Goal: Transaction & Acquisition: Purchase product/service

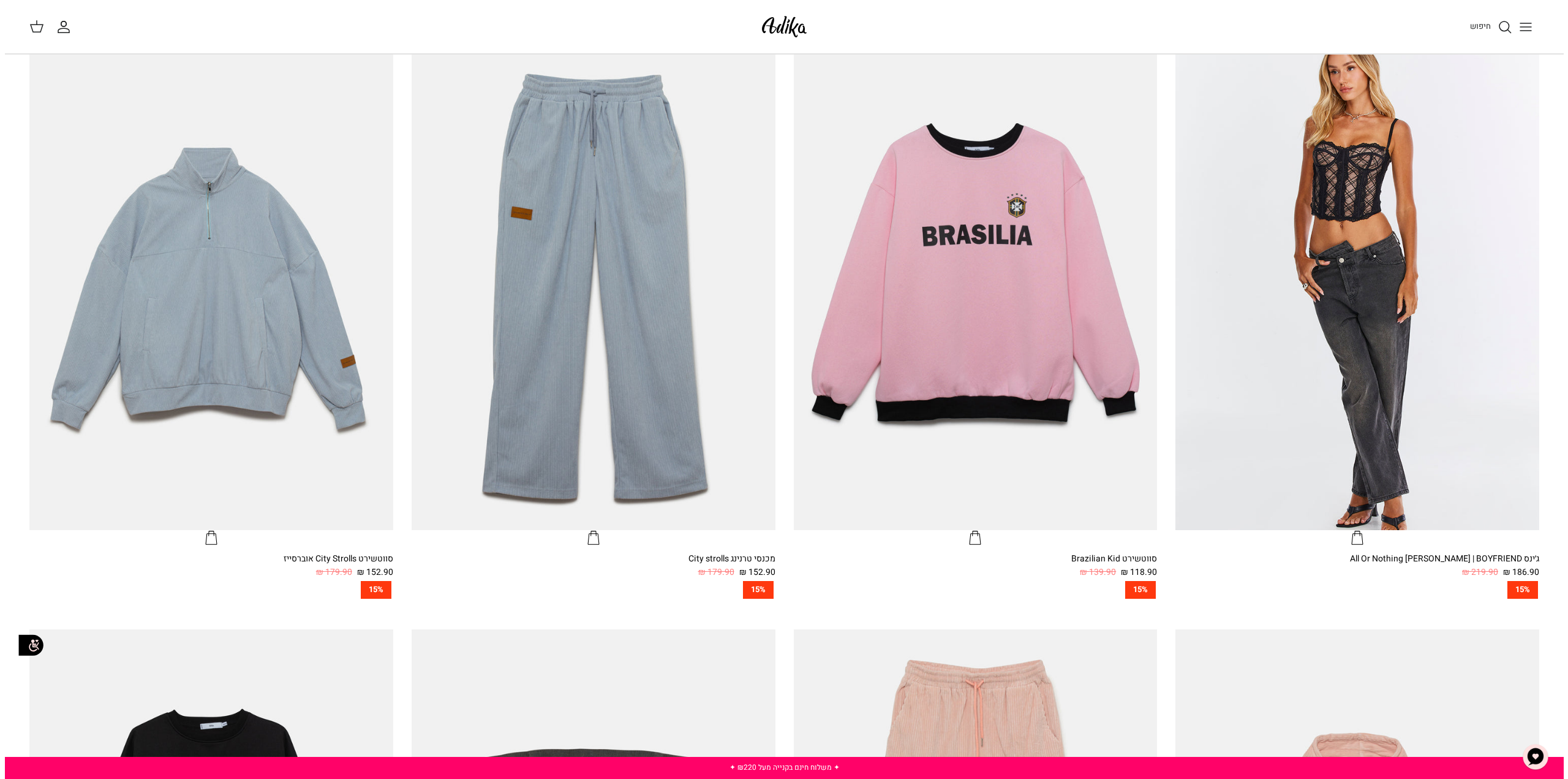
scroll to position [452, 0]
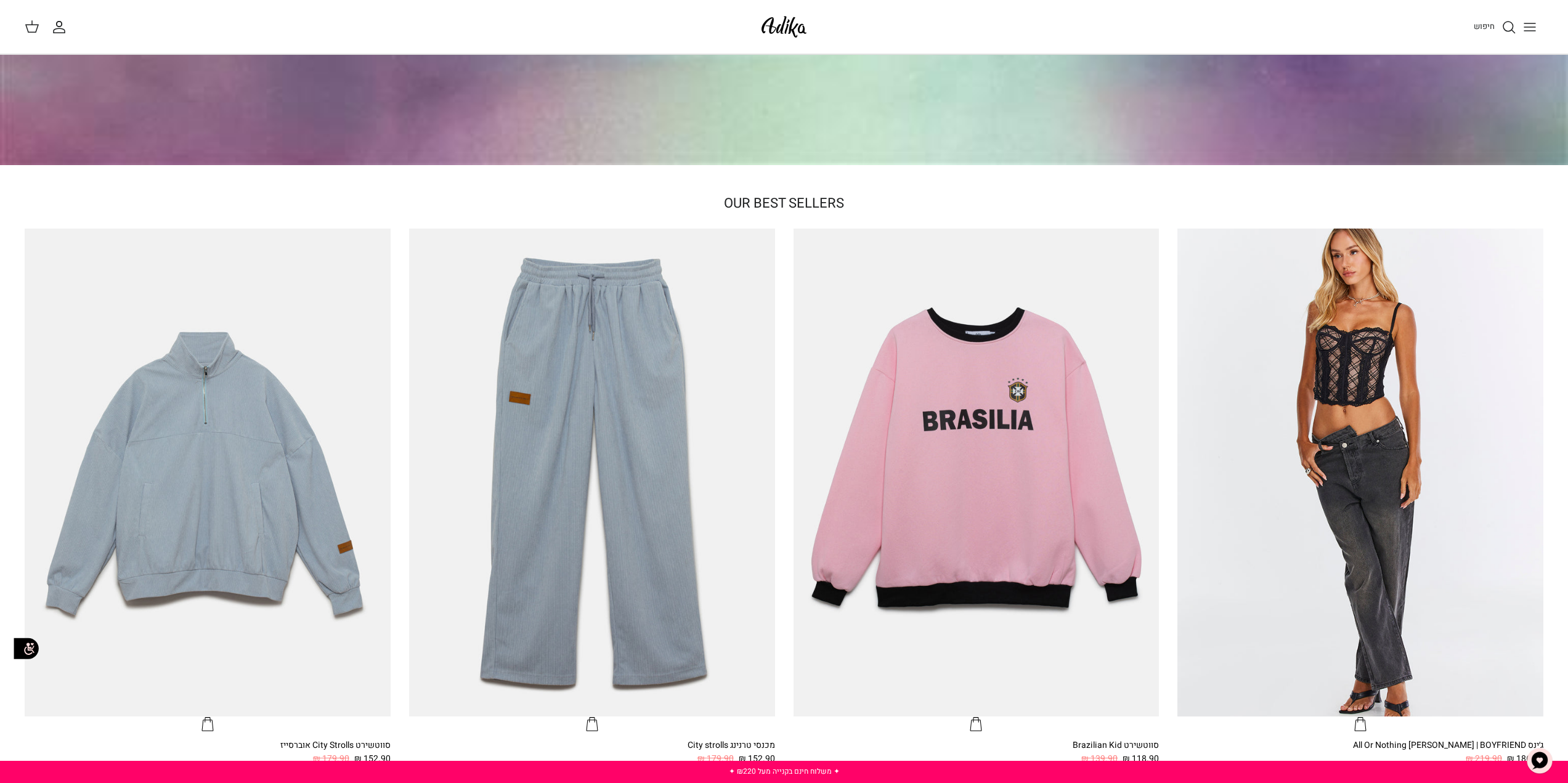
click at [1528, 25] on icon "Toggle menu" at bounding box center [1530, 27] width 15 height 15
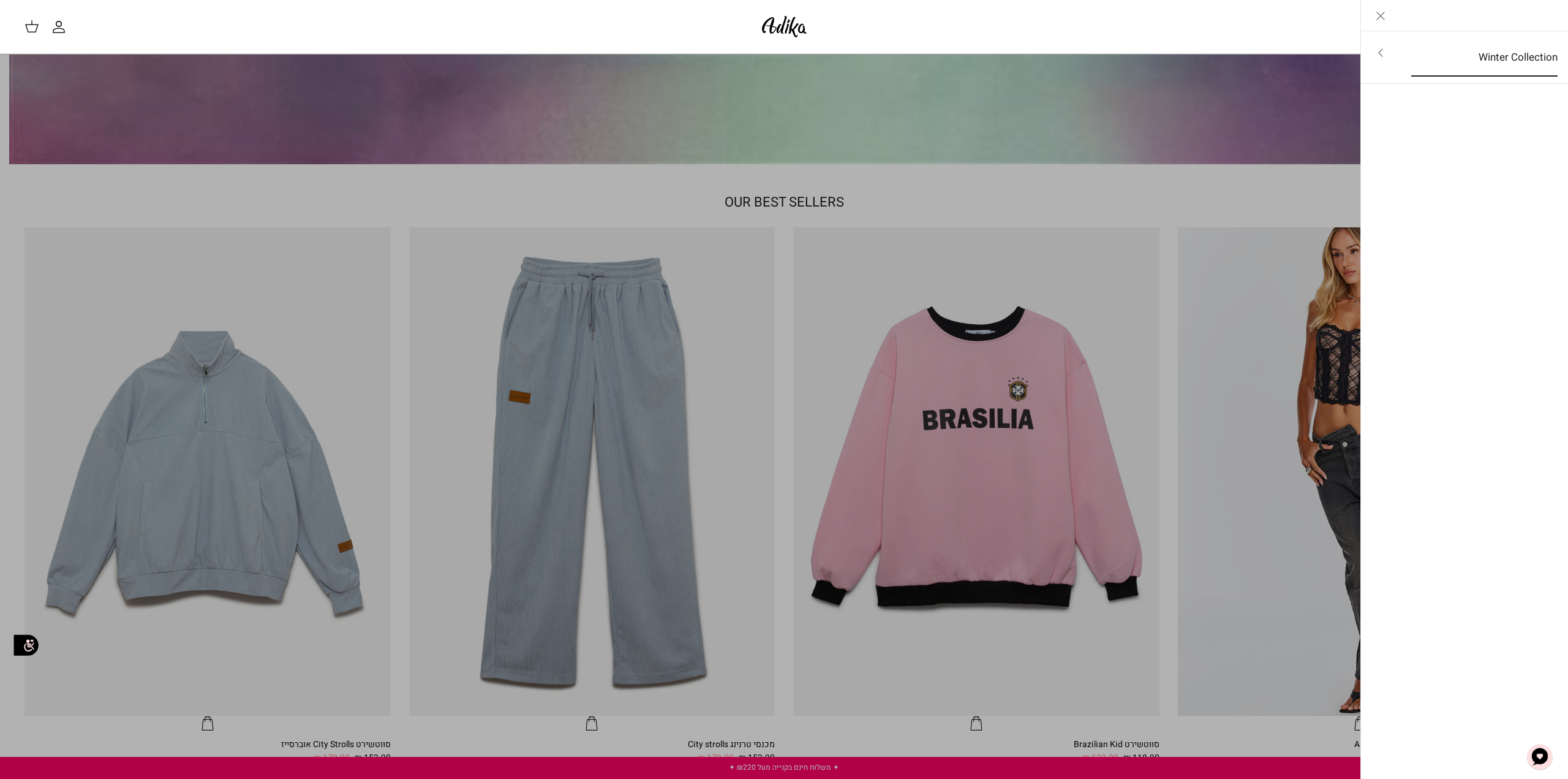
click at [1494, 58] on link "Winter Collection" at bounding box center [1484, 57] width 169 height 38
click at [1505, 58] on link "לכל הפריטים" at bounding box center [1465, 54] width 195 height 31
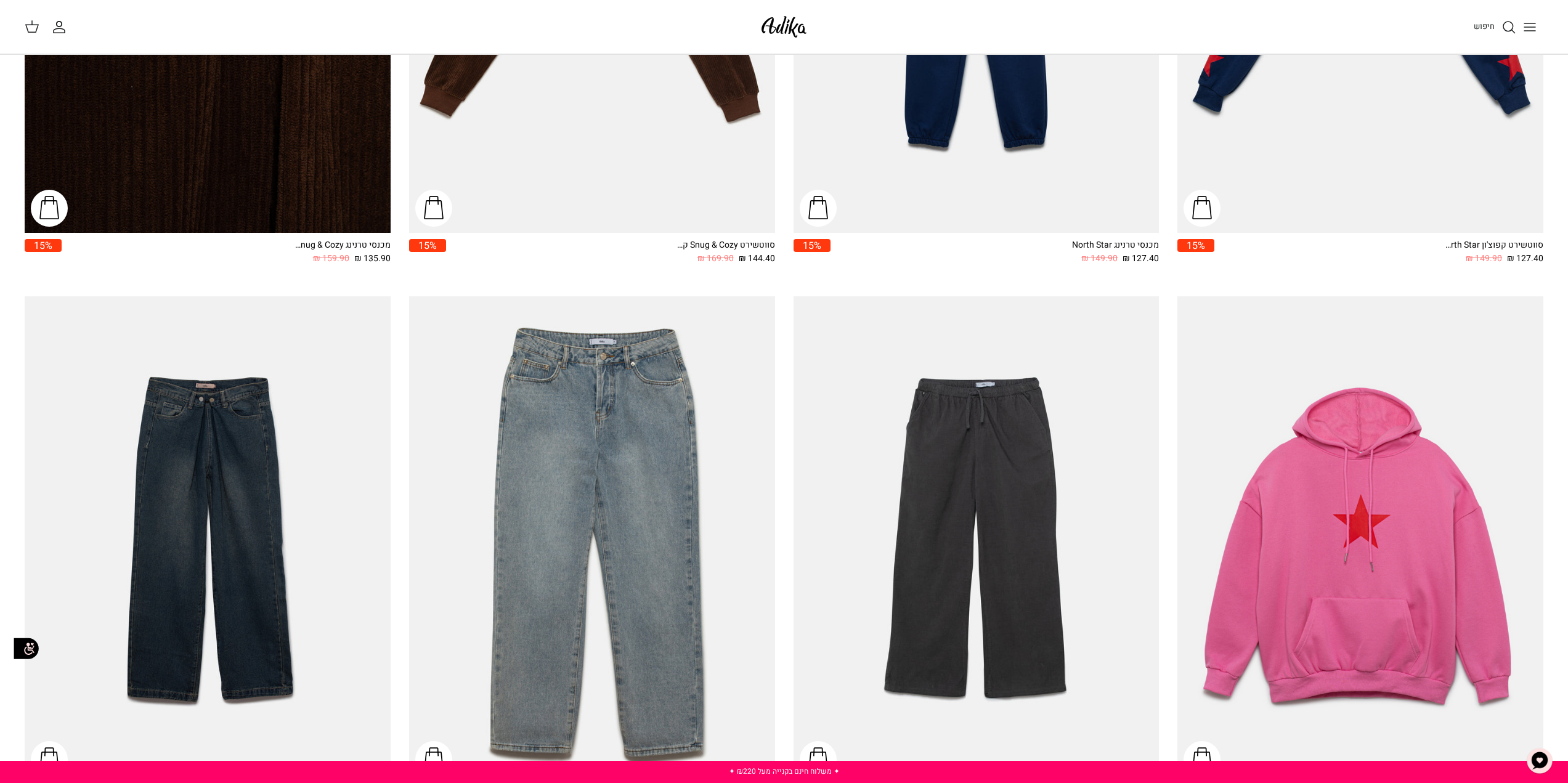
scroll to position [1340, 0]
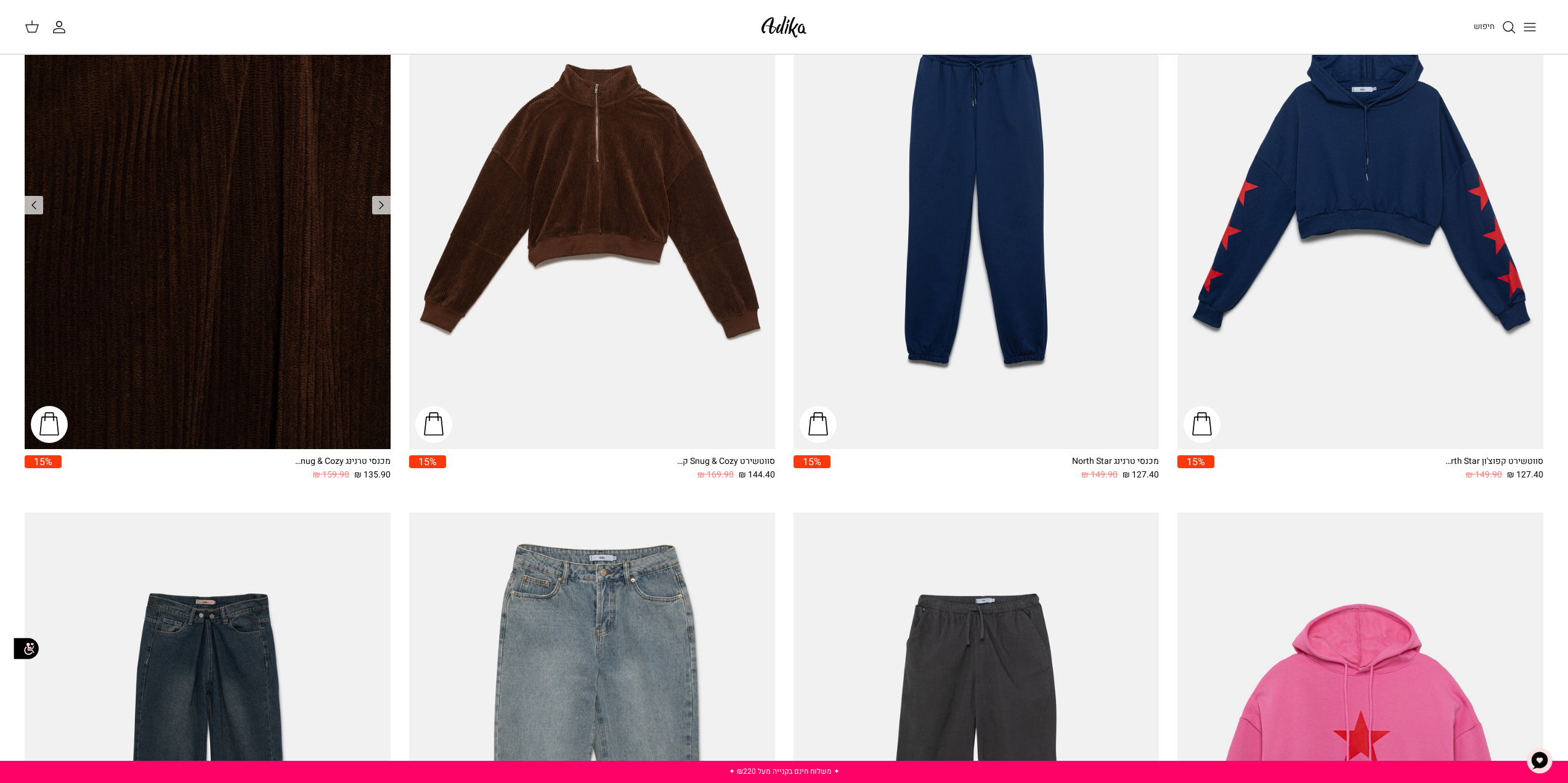
drag, startPoint x: 170, startPoint y: 175, endPoint x: 133, endPoint y: 160, distance: 39.9
click at [133, 160] on img "מכנסי טרנינג Snug & Cozy גזרה משוחררת" at bounding box center [208, 205] width 366 height 488
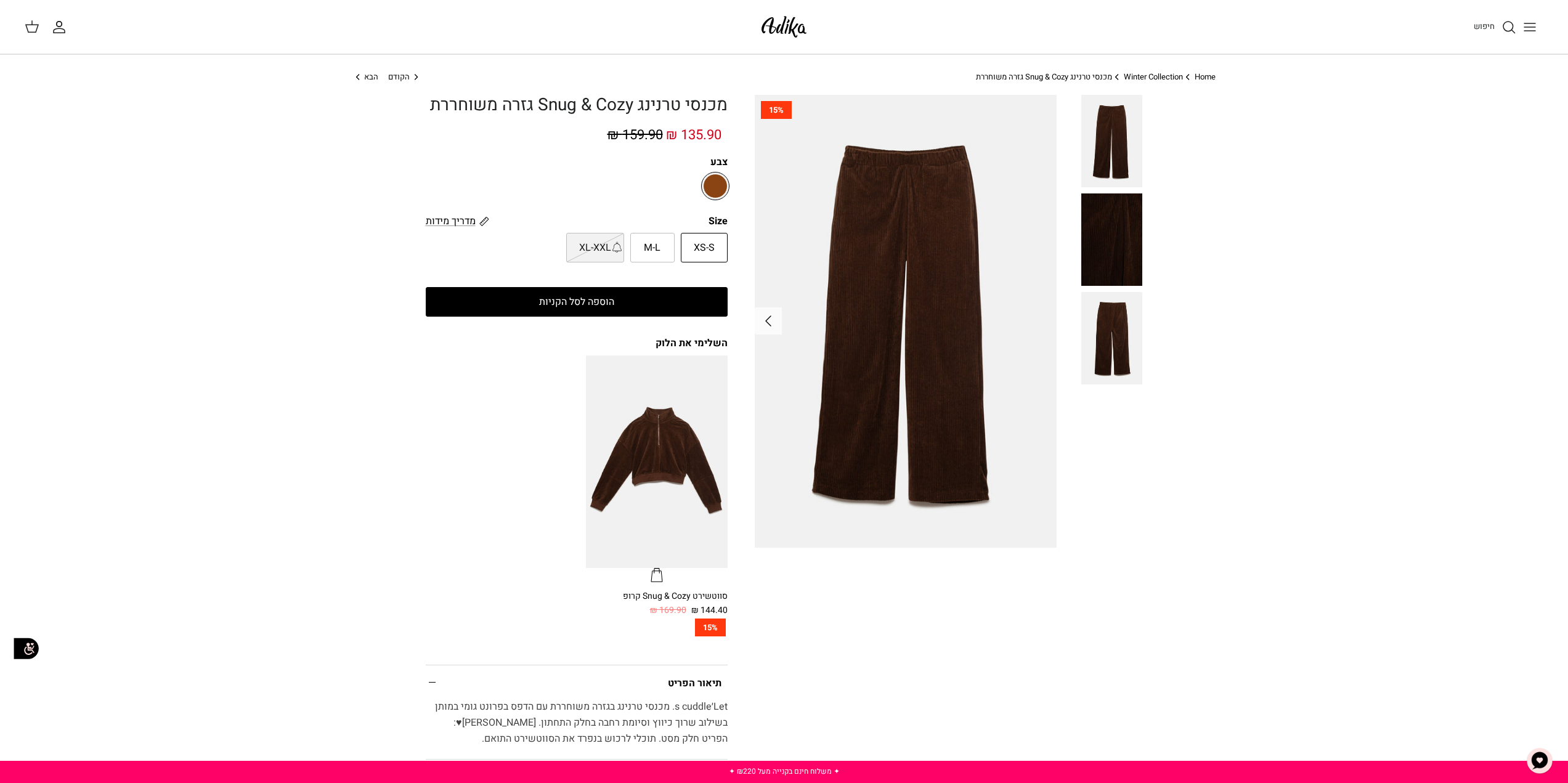
drag, startPoint x: 1124, startPoint y: 146, endPoint x: 930, endPoint y: 221, distance: 208.0
drag, startPoint x: 930, startPoint y: 221, endPoint x: 884, endPoint y: 309, distance: 99.3
click at [884, 309] on img at bounding box center [906, 321] width 302 height 452
